Goal: Check status: Check status

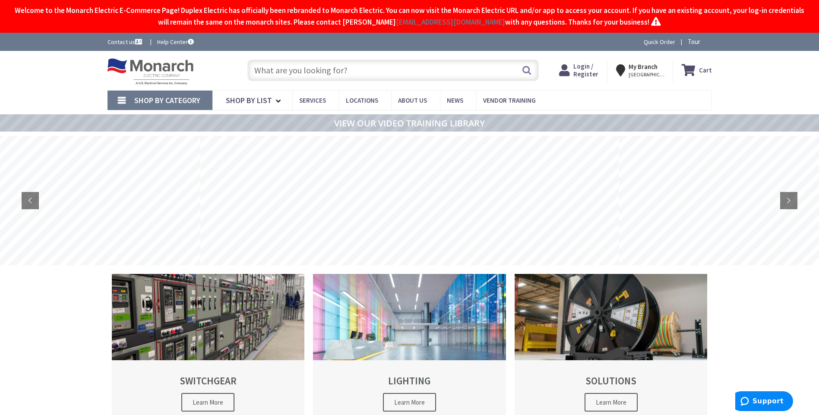
click at [587, 64] on span "Login / Register" at bounding box center [585, 70] width 25 height 16
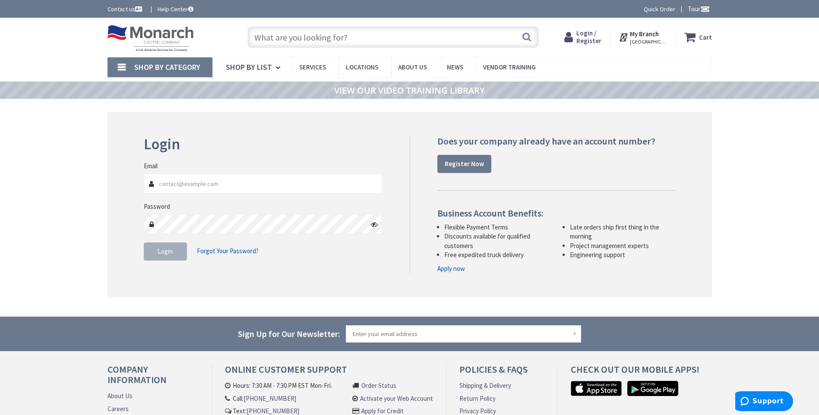
type input "info@jselectricinc.com"
click at [171, 256] on button "Login" at bounding box center [165, 252] width 43 height 18
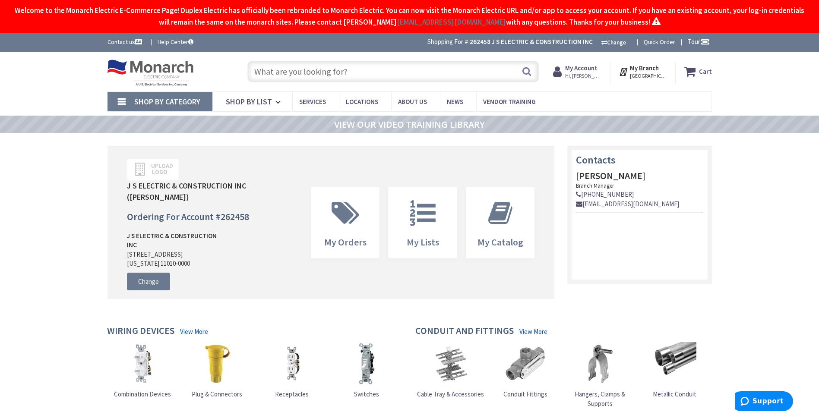
click at [585, 72] on span "Hi, Joseph" at bounding box center [583, 75] width 37 height 7
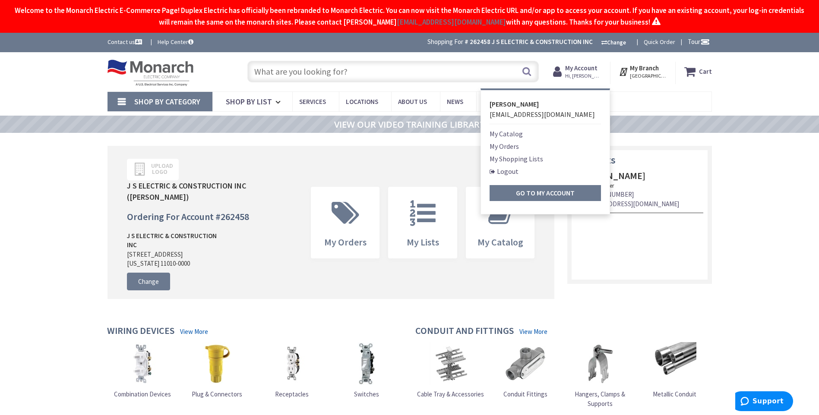
click at [510, 145] on link "My Orders" at bounding box center [503, 146] width 29 height 10
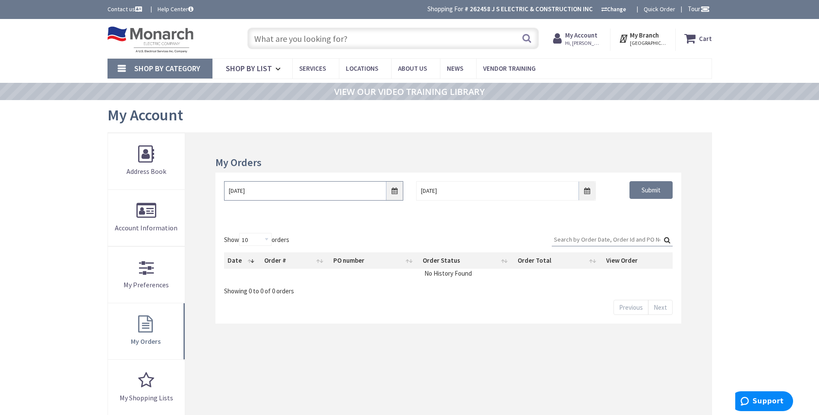
click at [394, 192] on input "9/1/2025" at bounding box center [313, 190] width 179 height 19
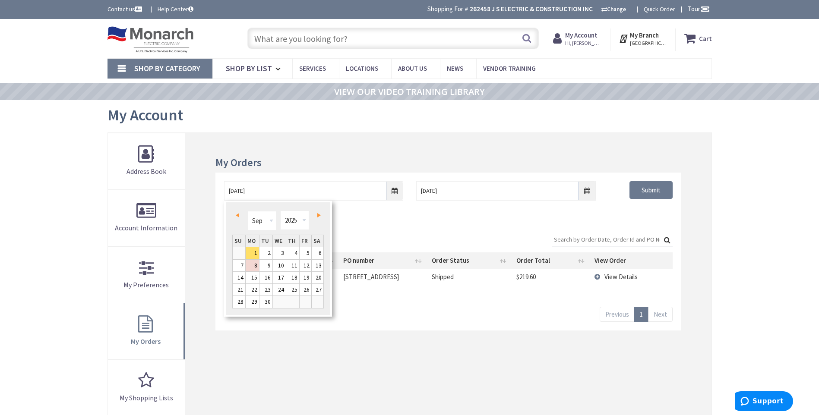
click at [237, 216] on span "Prev" at bounding box center [237, 215] width 3 height 4
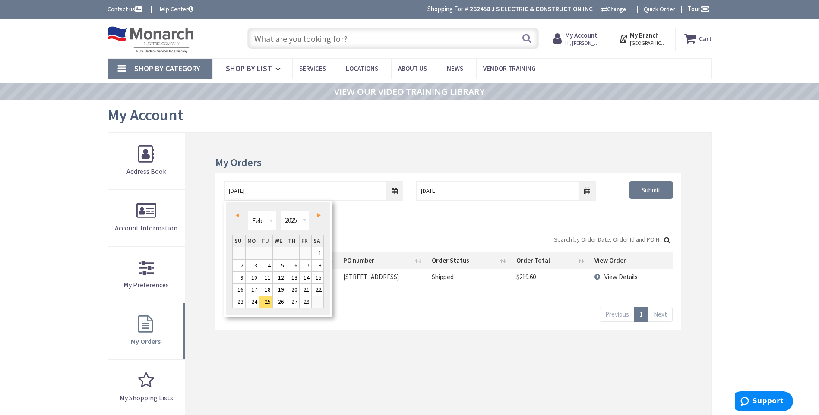
click at [237, 216] on span "Prev" at bounding box center [237, 215] width 3 height 4
click at [281, 251] on link "1" at bounding box center [279, 253] width 13 height 12
type input "01/01/2025"
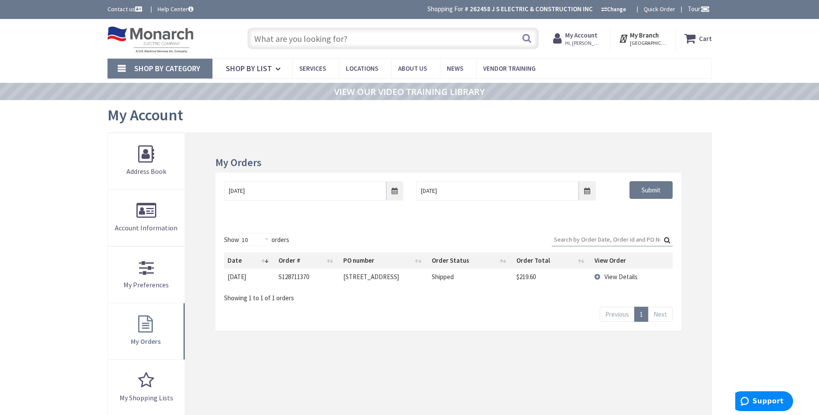
click at [574, 240] on input "Search:" at bounding box center [612, 239] width 121 height 13
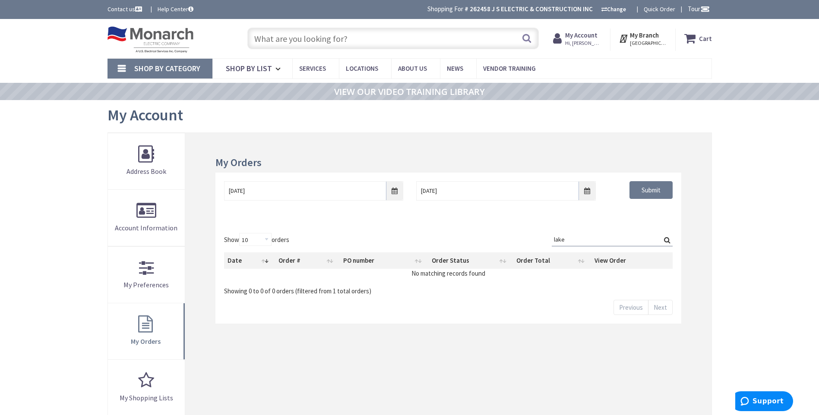
click at [667, 241] on label "Search: lake" at bounding box center [612, 239] width 121 height 13
click at [667, 241] on input "lake" at bounding box center [612, 239] width 121 height 13
click at [668, 238] on label "Search: lake" at bounding box center [612, 239] width 121 height 13
click at [668, 238] on input "lake" at bounding box center [612, 239] width 121 height 13
drag, startPoint x: 592, startPoint y: 241, endPoint x: 477, endPoint y: 241, distance: 114.8
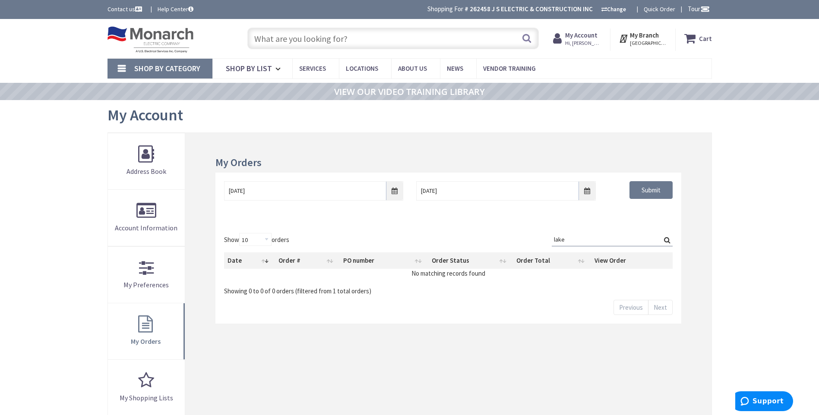
click at [477, 241] on div "Show 10 25 50 100 orders Search: lake Date Order # PO number Order Status Order…" at bounding box center [448, 264] width 448 height 63
type input "generac"
click at [666, 241] on label "Search: generac" at bounding box center [612, 239] width 121 height 13
click at [666, 241] on input "generac" at bounding box center [612, 239] width 121 height 13
click at [668, 240] on label "Search: generac" at bounding box center [612, 239] width 121 height 13
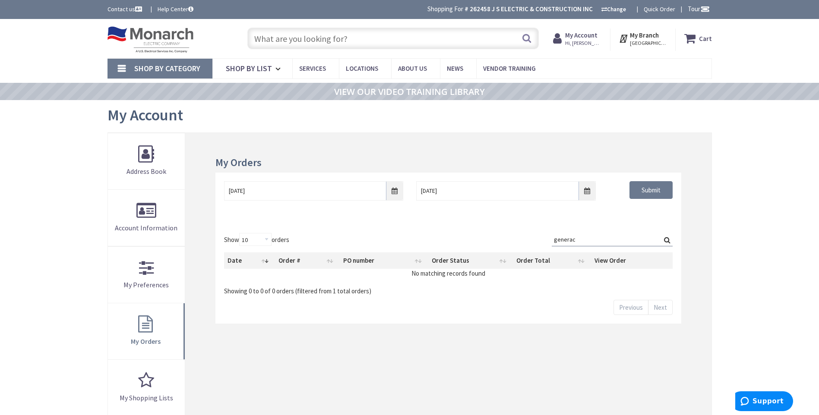
click at [668, 240] on input "generac" at bounding box center [612, 239] width 121 height 13
click at [668, 239] on label "Search: generac" at bounding box center [612, 239] width 121 height 13
click at [668, 239] on input "generac" at bounding box center [612, 239] width 121 height 13
click at [653, 188] on input "Submit" at bounding box center [650, 190] width 43 height 18
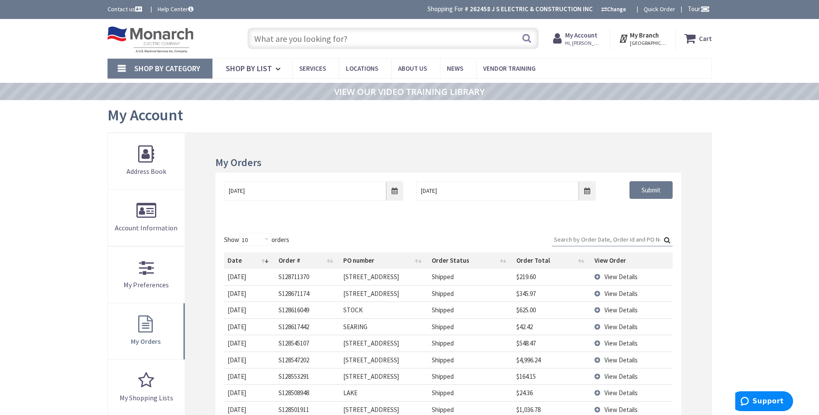
click at [572, 236] on input "Search:" at bounding box center [612, 239] width 121 height 13
type input "lake"
click at [650, 192] on input "Submit" at bounding box center [650, 190] width 43 height 18
click at [394, 393] on td "LAKE" at bounding box center [384, 393] width 88 height 16
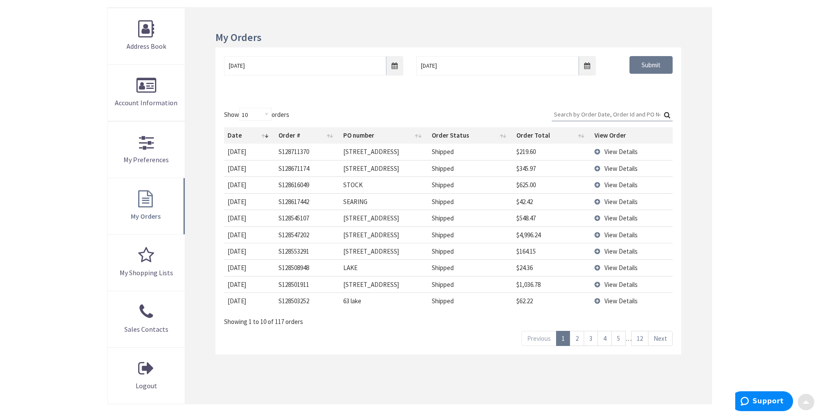
scroll to position [129, 0]
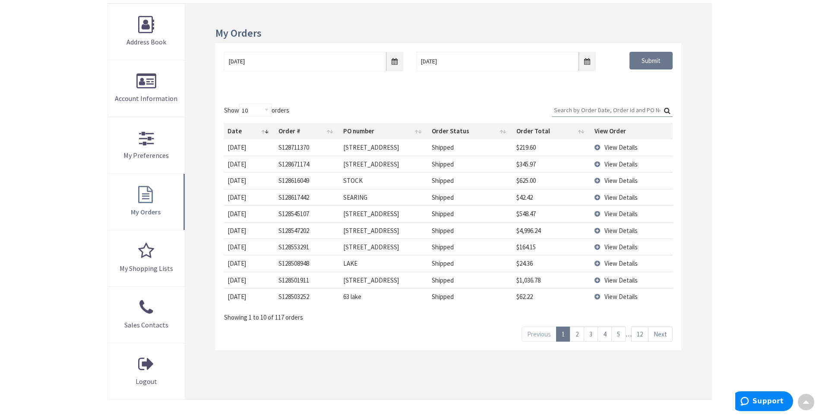
click at [577, 331] on link "2" at bounding box center [577, 334] width 14 height 15
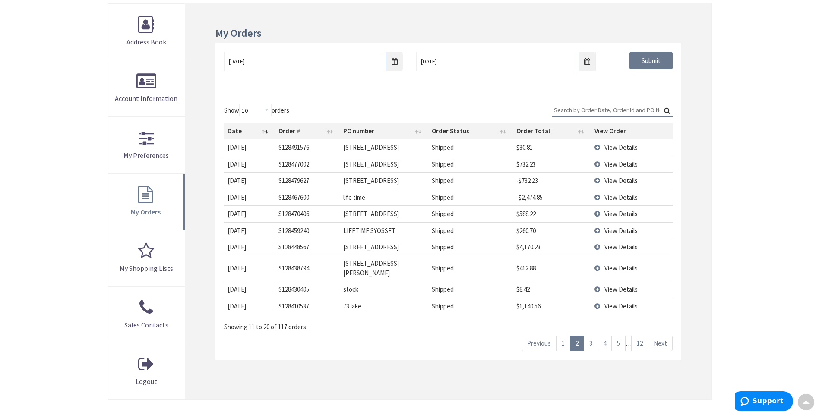
click at [564, 336] on link "1" at bounding box center [563, 343] width 14 height 15
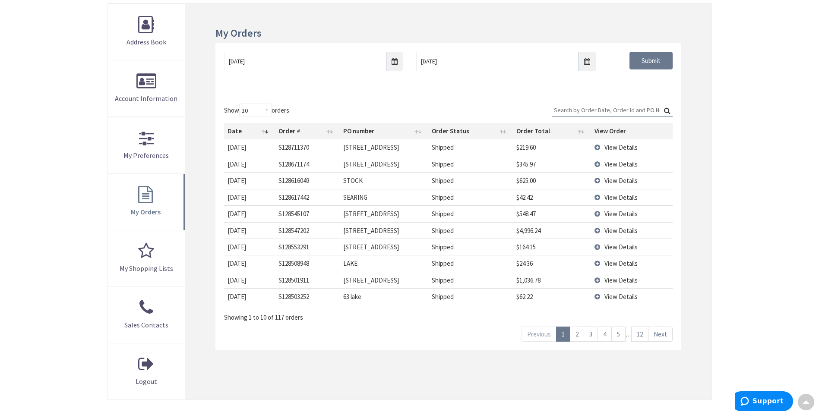
click at [577, 332] on link "2" at bounding box center [577, 334] width 14 height 15
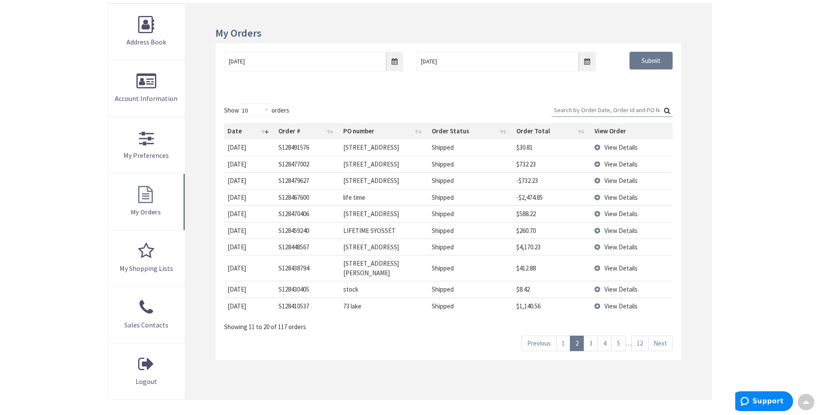
click at [588, 336] on link "3" at bounding box center [590, 343] width 14 height 15
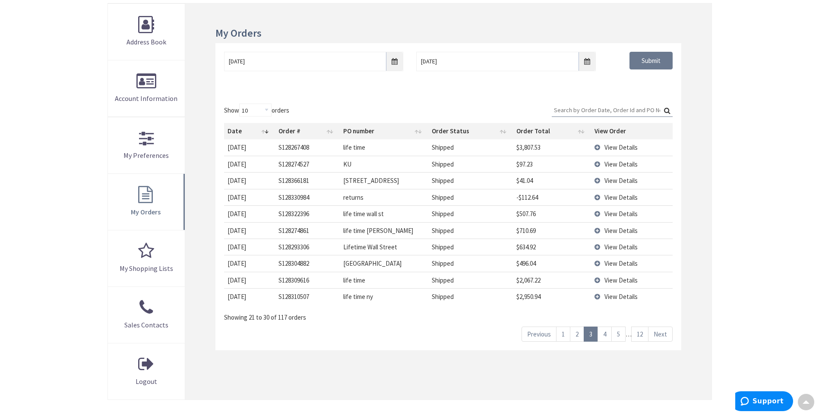
click at [603, 332] on link "4" at bounding box center [604, 334] width 14 height 15
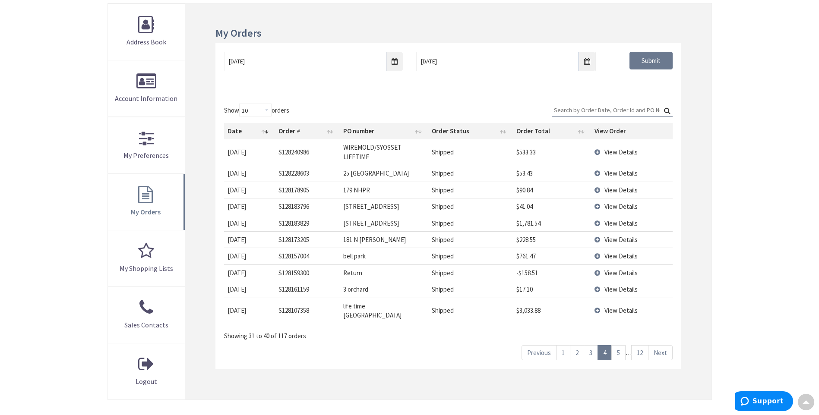
click at [615, 345] on link "5" at bounding box center [618, 352] width 14 height 15
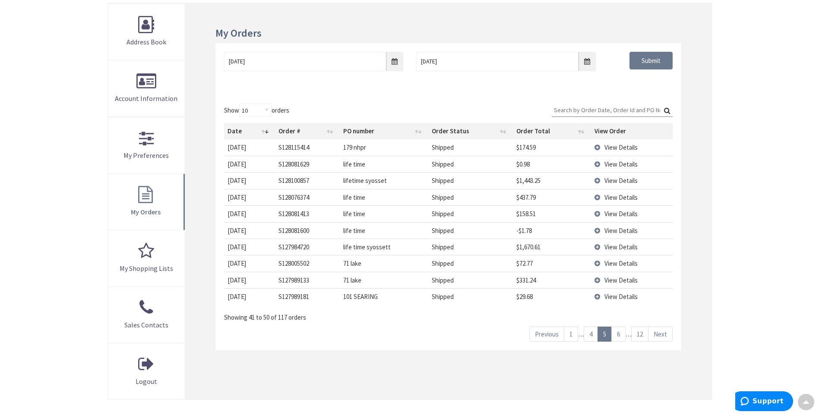
click at [620, 334] on link "6" at bounding box center [618, 334] width 14 height 15
click at [620, 334] on link "7" at bounding box center [618, 334] width 14 height 15
click at [620, 334] on link "8" at bounding box center [618, 334] width 14 height 15
click at [620, 334] on link "9" at bounding box center [618, 334] width 14 height 15
click at [583, 108] on input "Search:" at bounding box center [612, 110] width 121 height 13
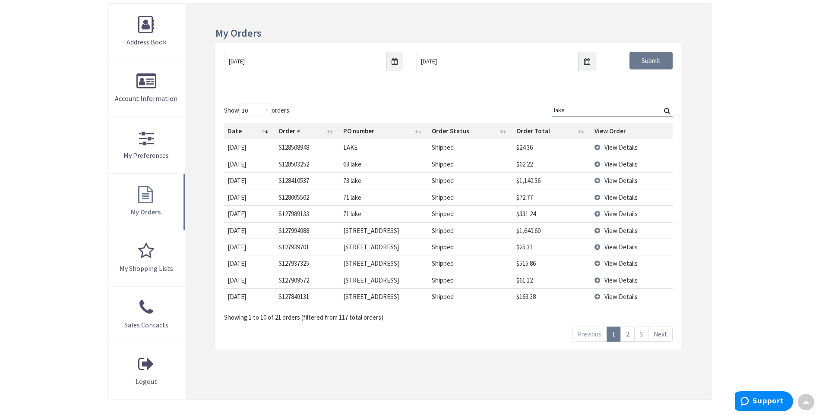
type input "lake"
